Goal: Transaction & Acquisition: Purchase product/service

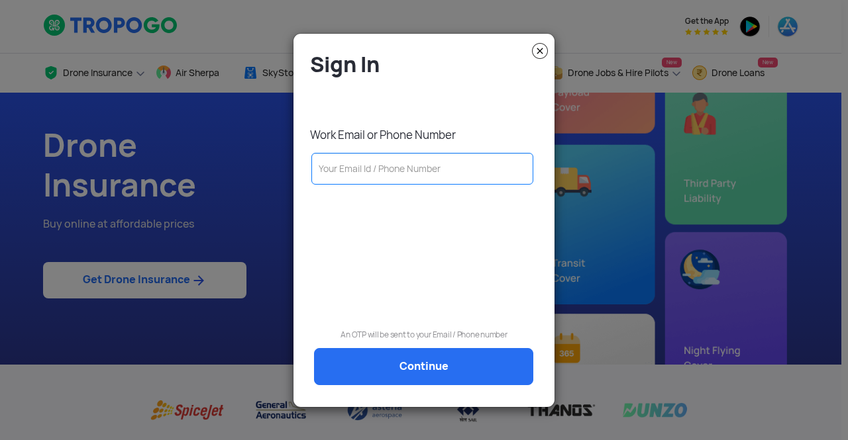
click at [375, 170] on input "text" at bounding box center [422, 169] width 222 height 32
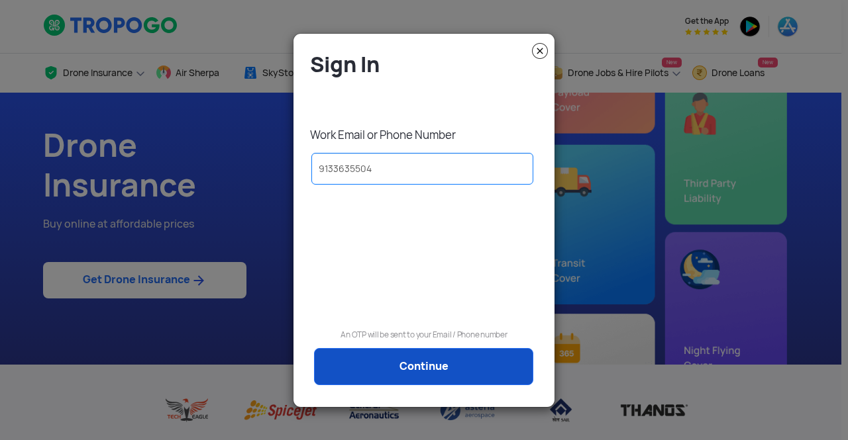
type input "9133635504"
click at [370, 356] on link "Continue" at bounding box center [423, 366] width 219 height 37
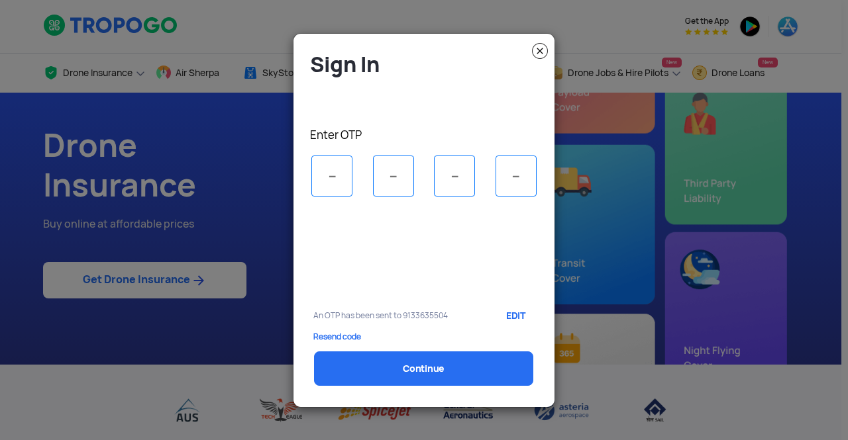
click at [540, 48] on img at bounding box center [540, 51] width 16 height 16
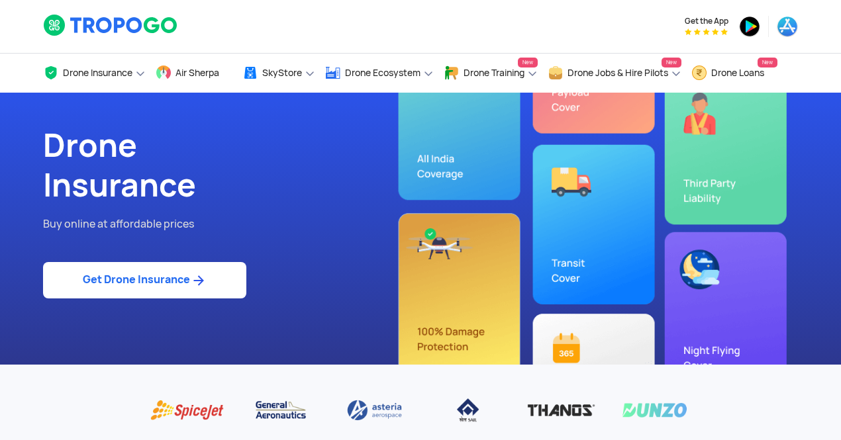
drag, startPoint x: 0, startPoint y: 0, endPoint x: 192, endPoint y: 281, distance: 340.8
click at [192, 281] on img at bounding box center [198, 281] width 17 height 16
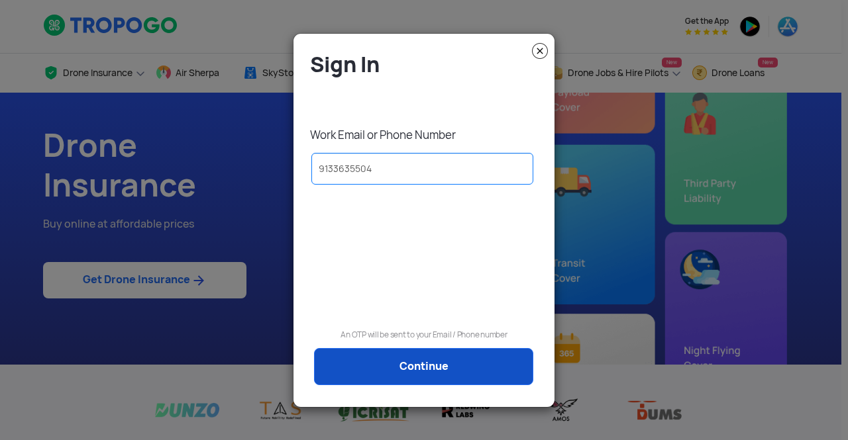
type input "9133635504"
click at [388, 374] on link "Continue" at bounding box center [423, 366] width 219 height 37
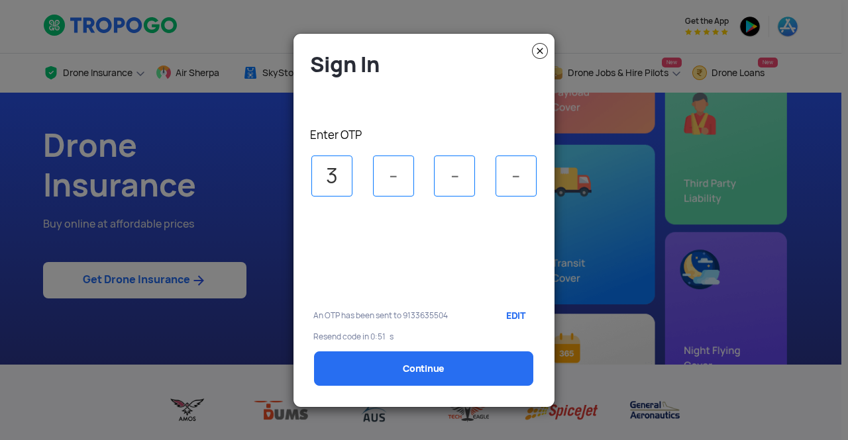
type input "3"
type input "2"
type input "3"
type input "0"
select select "1000000"
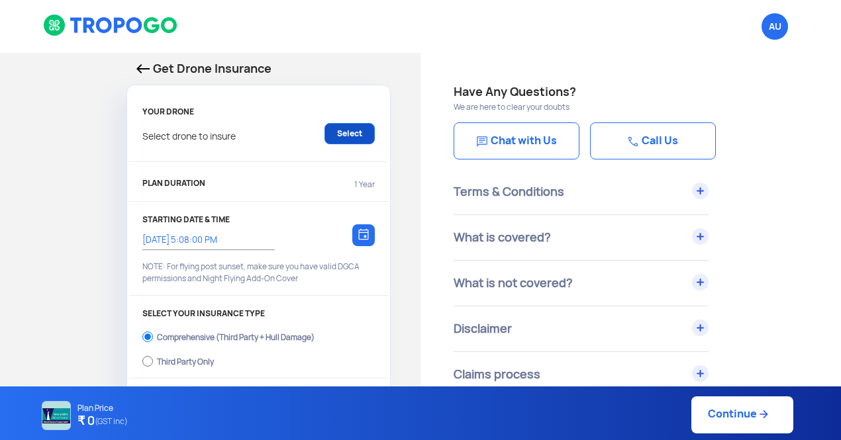
click at [354, 137] on link "Select" at bounding box center [350, 133] width 50 height 21
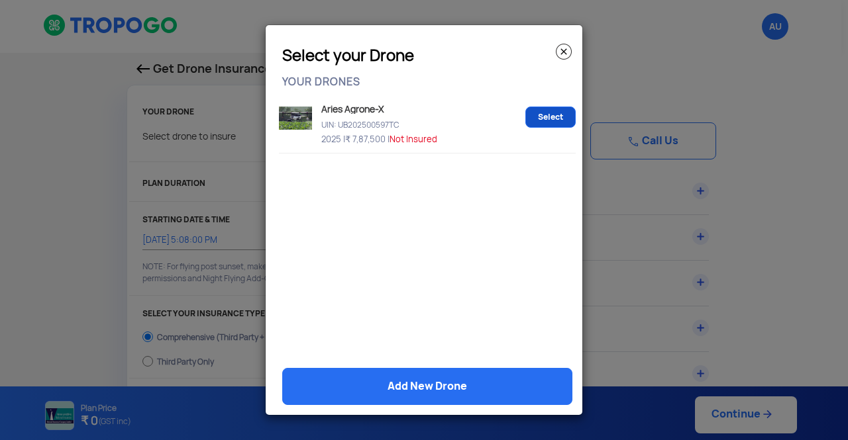
click at [543, 120] on link "Select" at bounding box center [550, 117] width 50 height 21
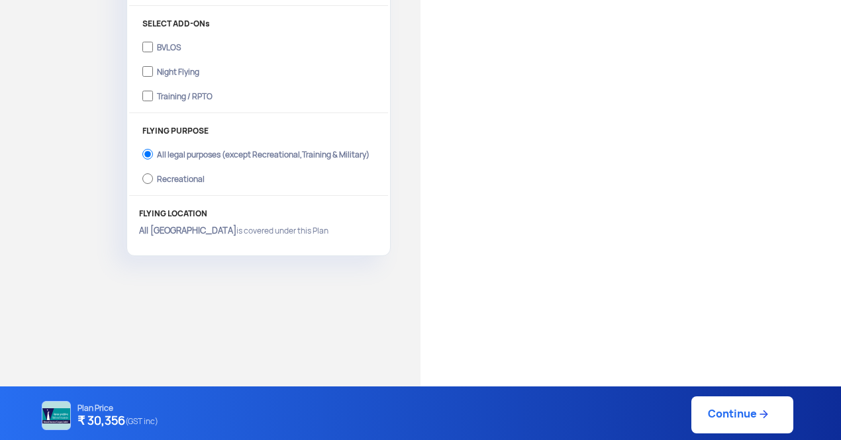
scroll to position [484, 0]
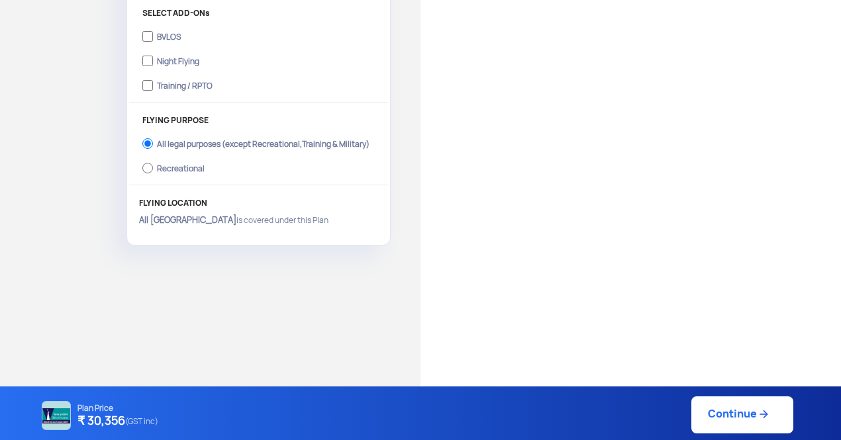
click at [721, 418] on link "Continue" at bounding box center [742, 415] width 102 height 37
type input "15/10/2025, 5:09:00 PM"
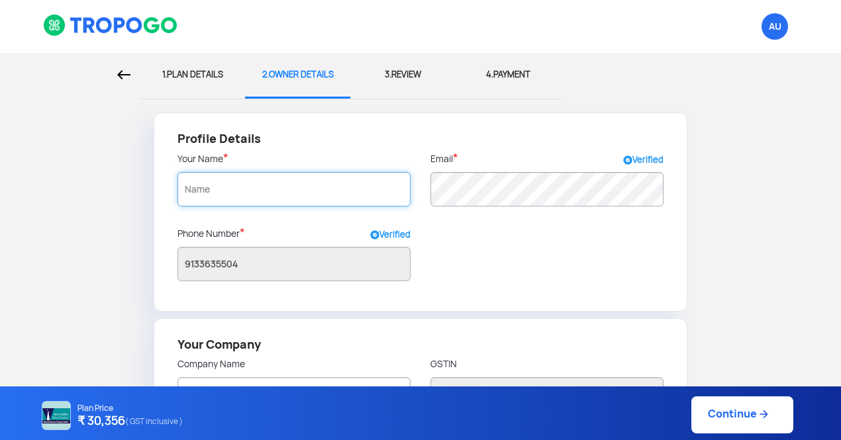
click at [342, 194] on input "text" at bounding box center [294, 189] width 233 height 34
radio input "false"
radio input "true"
click at [347, 200] on input "text" at bounding box center [294, 189] width 233 height 34
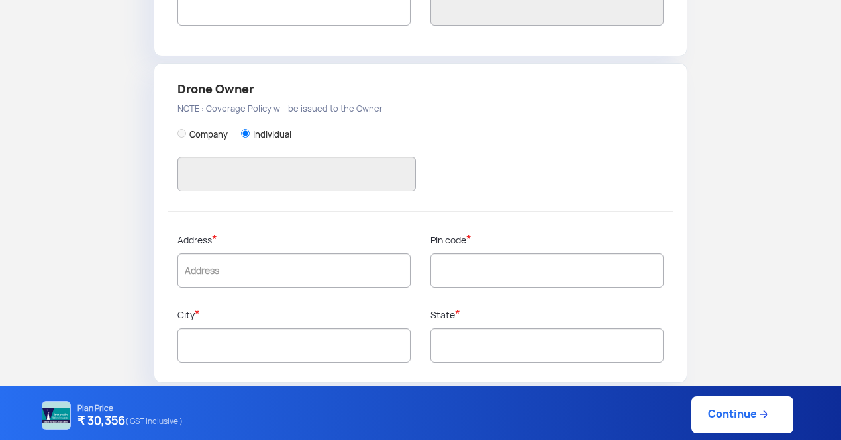
scroll to position [389, 0]
type input "C SAI KUMAR"
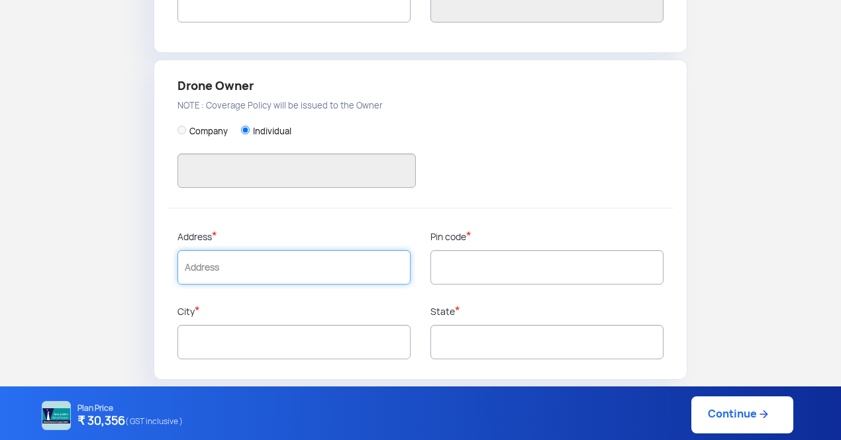
type input "C SAI KUMAR"
click at [278, 274] on input "text" at bounding box center [294, 267] width 233 height 34
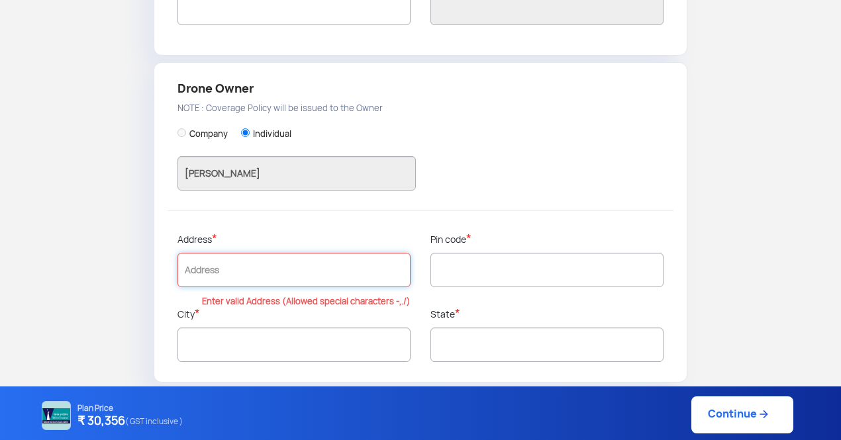
paste input "1-10/1 K.K.V. Puram,K.K.V. Puram Ramacandra Puram,"
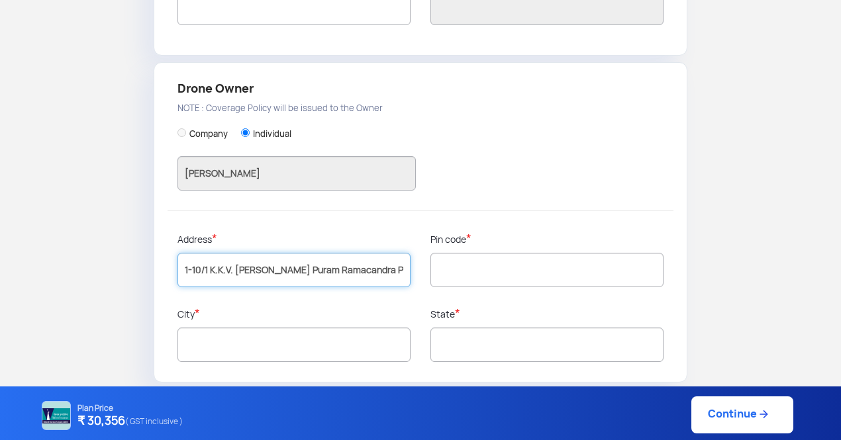
scroll to position [0, 0]
type input "1-10/1 K.K.V. Puram,K.K.V. Puram Ramacandra Puram,"
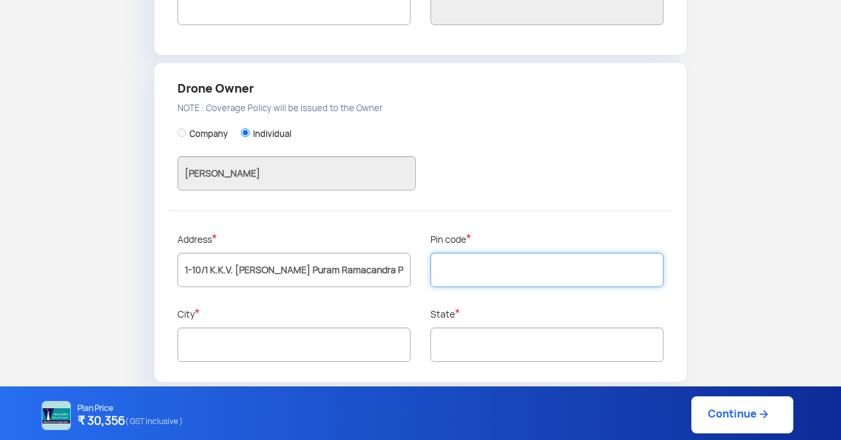
click at [482, 264] on input "text" at bounding box center [547, 270] width 233 height 34
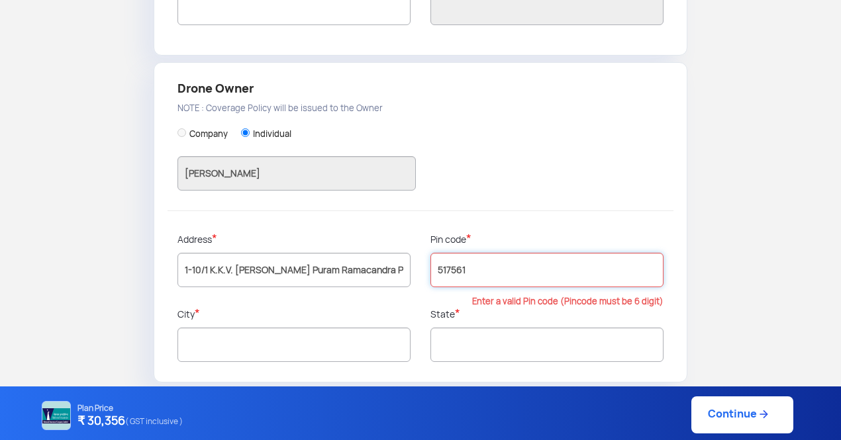
type input "517561"
type input "Chittoor"
type input "Andhra Pradesh"
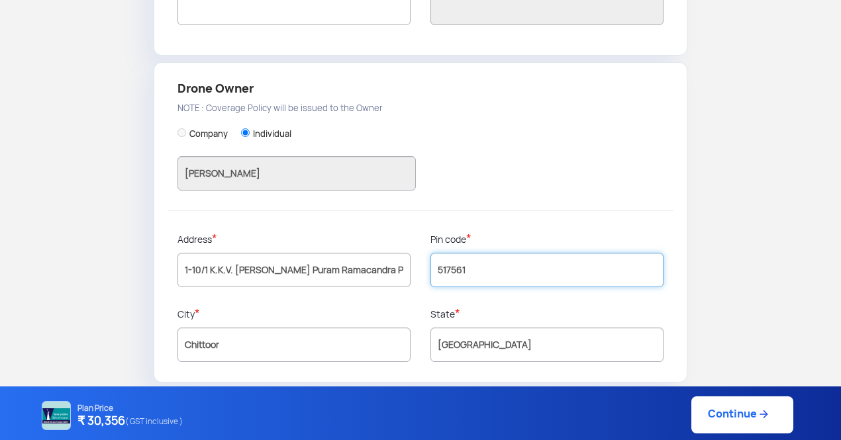
scroll to position [389, 0]
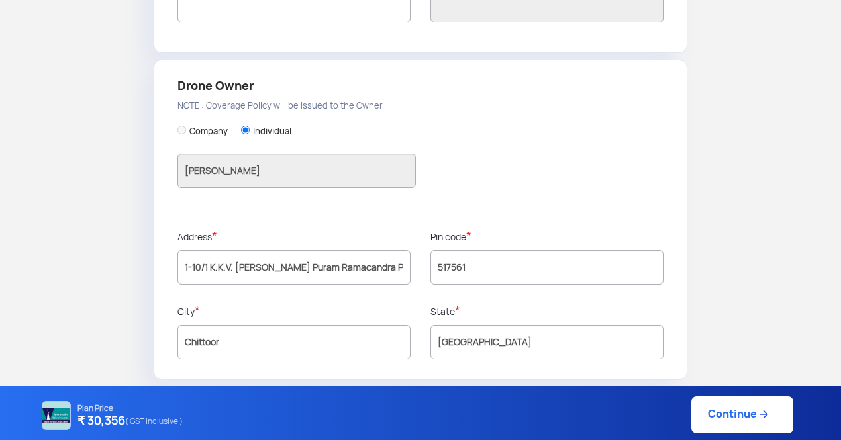
click at [727, 419] on link "Continue" at bounding box center [742, 415] width 102 height 37
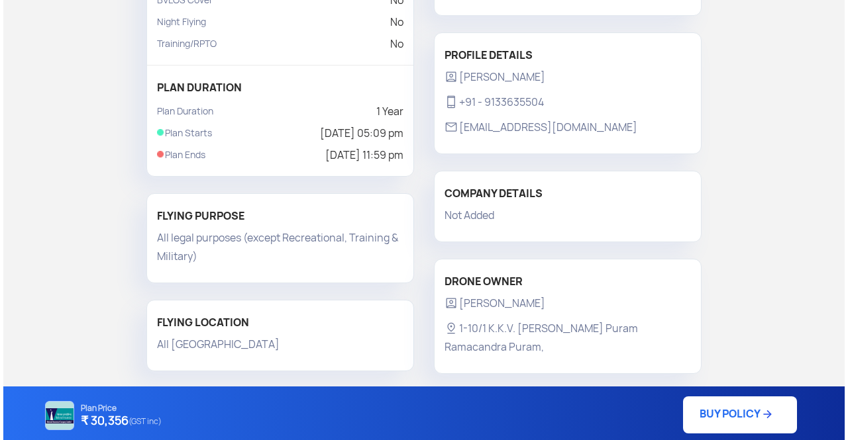
scroll to position [262, 0]
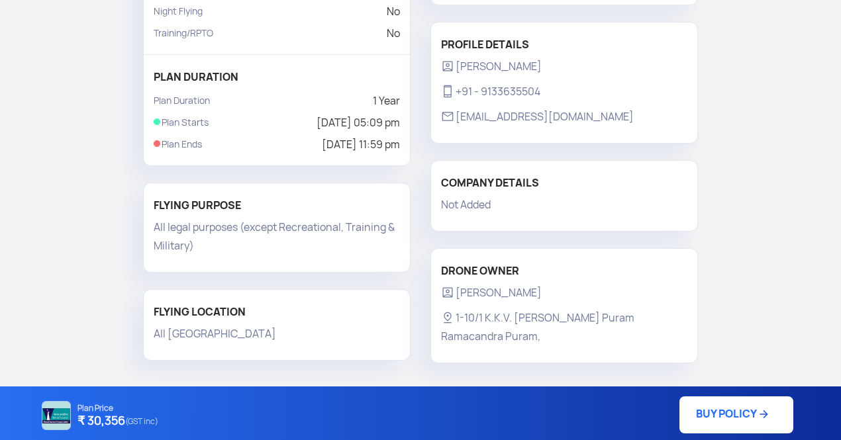
click at [704, 413] on link "BUY POLICY" at bounding box center [737, 415] width 114 height 37
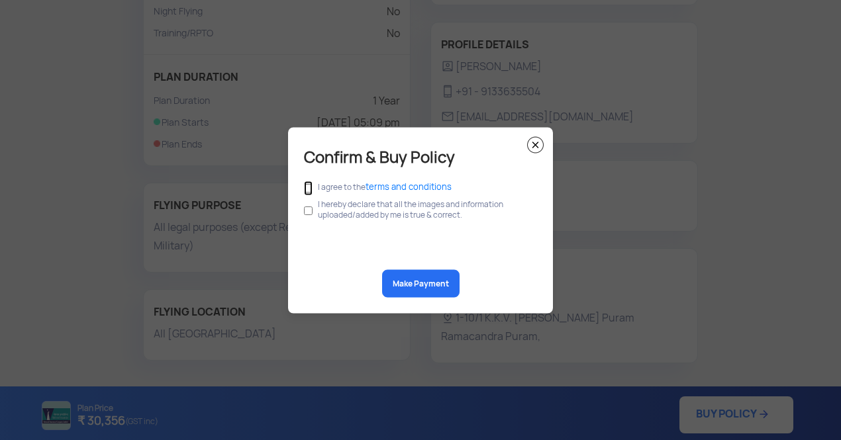
click at [309, 191] on input "checkbox" at bounding box center [308, 188] width 9 height 15
checkbox input "true"
click at [309, 211] on input "checkbox" at bounding box center [308, 210] width 9 height 25
checkbox input "true"
click at [404, 285] on button "Make Payment" at bounding box center [420, 284] width 77 height 28
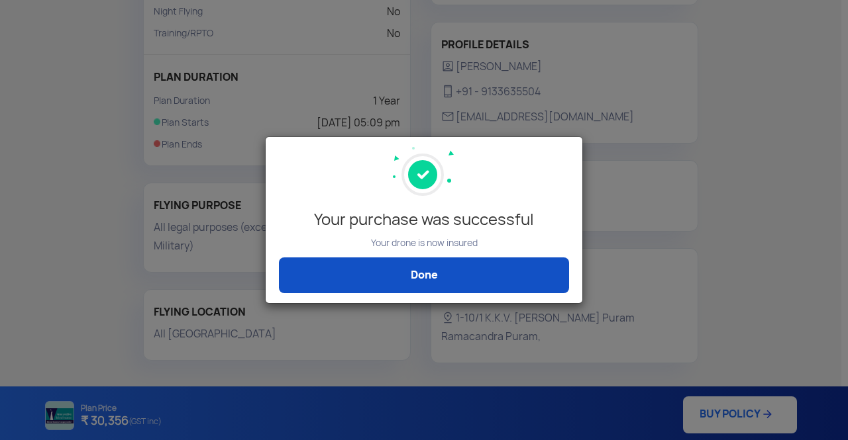
click at [519, 279] on link "Done" at bounding box center [424, 276] width 290 height 36
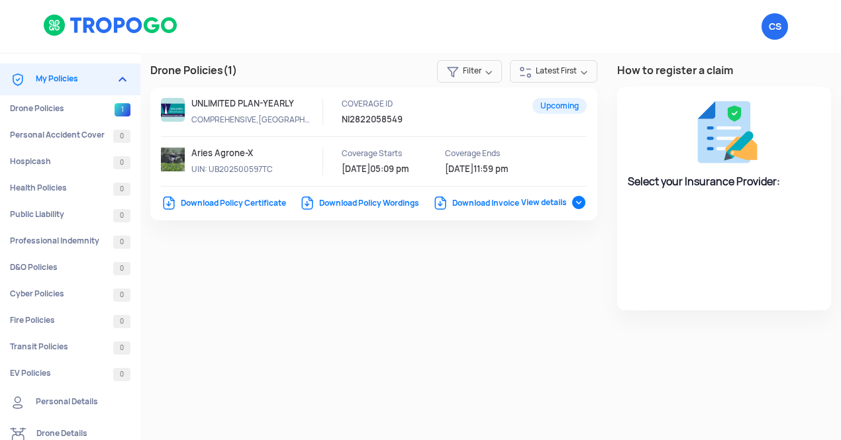
select select "National Insurance"
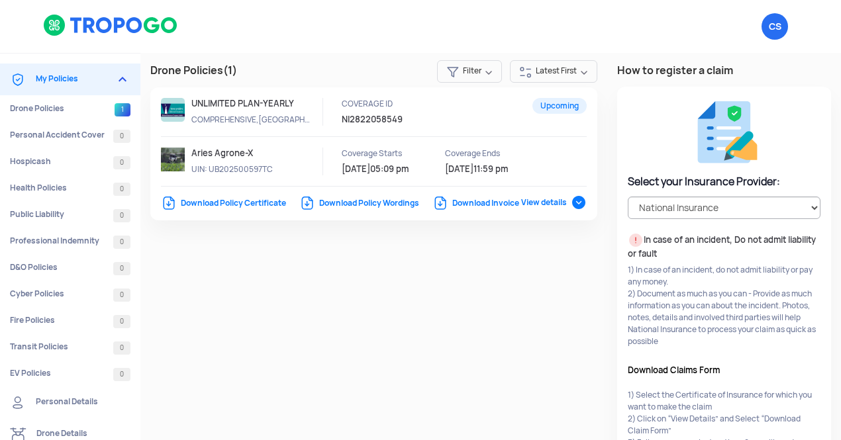
click at [484, 201] on link "Download Invoice" at bounding box center [476, 203] width 87 height 11
click at [272, 205] on link "Download Policy Certificate" at bounding box center [223, 203] width 125 height 11
click at [342, 198] on link "Download Policy Wordings" at bounding box center [359, 203] width 120 height 11
